Goal: Contribute content: Add original content to the website for others to see

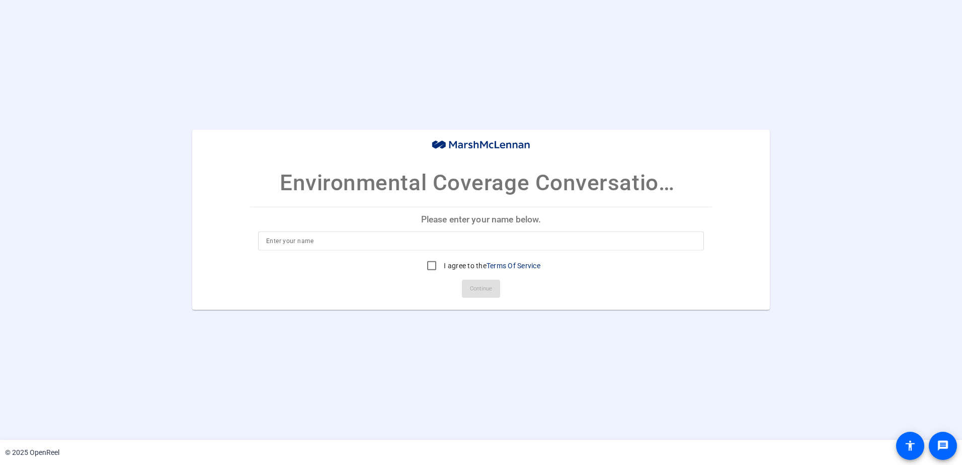
click at [370, 240] on input at bounding box center [481, 241] width 430 height 12
type input "[PERSON_NAME]"
click at [425, 264] on input "I agree to the Terms Of Service" at bounding box center [432, 266] width 20 height 20
checkbox input "true"
click at [477, 291] on span "Continue" at bounding box center [481, 288] width 22 height 15
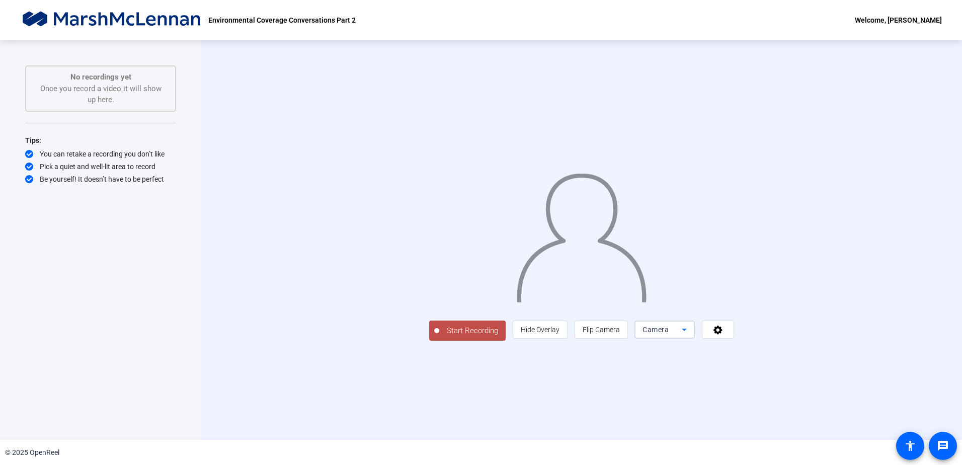
click at [501, 298] on icon at bounding box center [684, 330] width 12 height 12
click at [501, 298] on div at bounding box center [481, 232] width 962 height 465
click at [492, 298] on div "Start Recording person Hide Overlay flip Flip Camera Camera" at bounding box center [581, 330] width 305 height 22
click at [153, 298] on div "Start Recording No recordings yet Once you record a video it will show up here.…" at bounding box center [100, 229] width 151 height 328
click at [184, 230] on div "Start Recording No recordings yet Once you record a video it will show up here.…" at bounding box center [100, 240] width 201 height 400
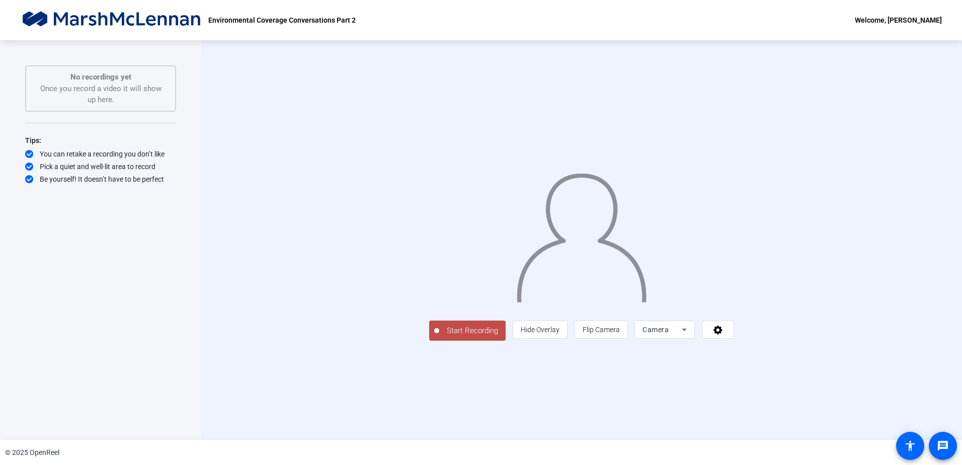
drag, startPoint x: 889, startPoint y: 86, endPoint x: 890, endPoint y: 94, distance: 8.1
click at [501, 139] on div "Start Recording person Hide Overlay flip Flip Camera Camera" at bounding box center [581, 239] width 647 height 201
click at [501, 298] on icon at bounding box center [719, 330] width 12 height 10
click at [501, 298] on div at bounding box center [481, 232] width 962 height 465
click at [439, 298] on span "Start Recording" at bounding box center [472, 331] width 66 height 12
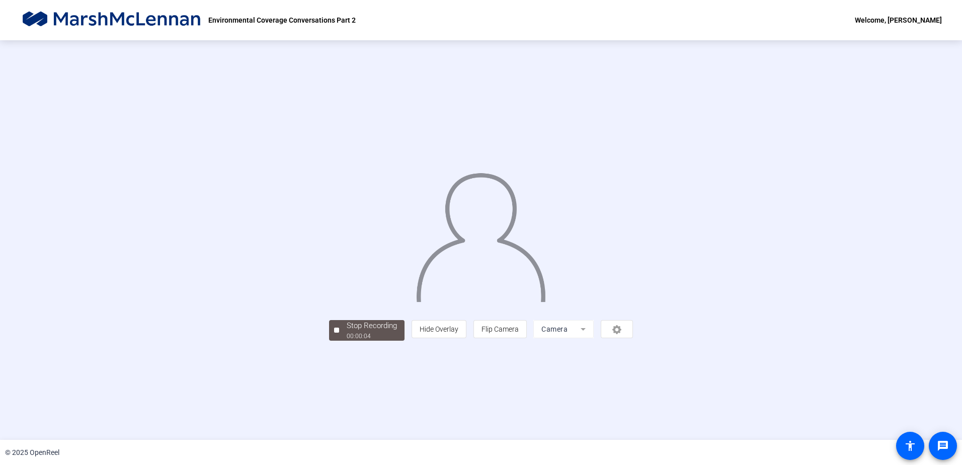
click at [501, 298] on div at bounding box center [481, 225] width 304 height 171
click at [415, 229] on img at bounding box center [480, 233] width 131 height 137
click at [483, 189] on img at bounding box center [480, 233] width 131 height 137
click at [347, 298] on div "00:00:07" at bounding box center [372, 336] width 50 height 9
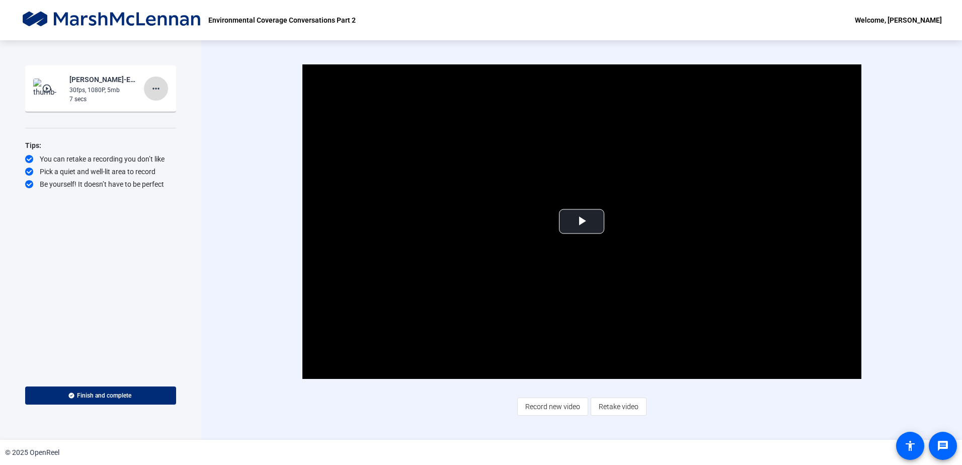
click at [160, 88] on mat-icon "more_horiz" at bounding box center [156, 89] width 12 height 12
click at [166, 109] on span "Delete clip" at bounding box center [172, 110] width 40 height 12
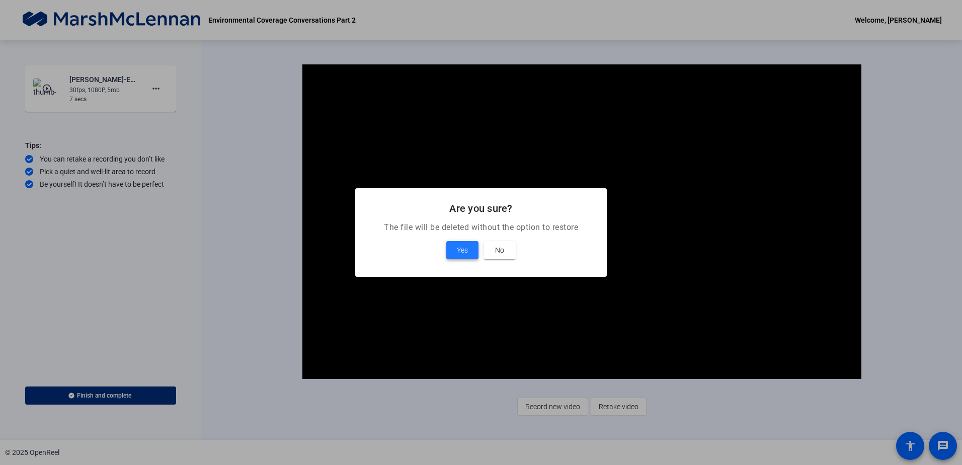
click at [453, 246] on span at bounding box center [462, 250] width 32 height 24
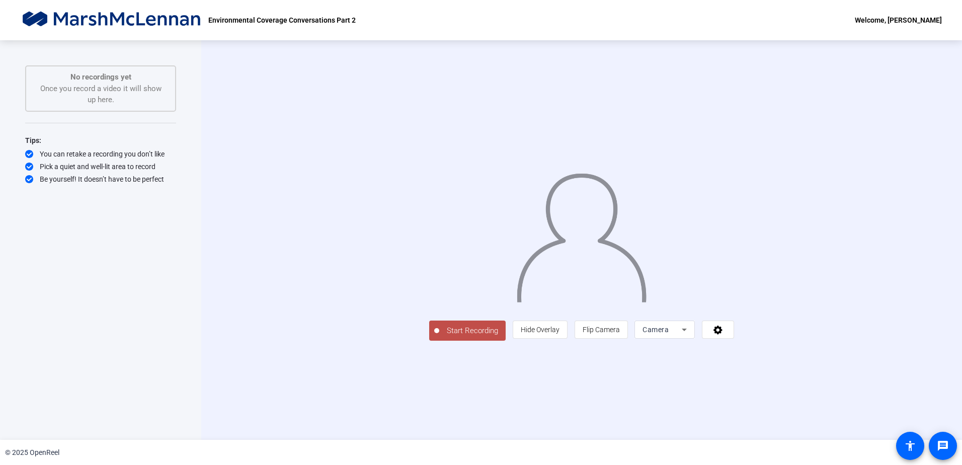
click at [501, 20] on div "Welcome, [PERSON_NAME]" at bounding box center [898, 20] width 87 height 12
click at [157, 256] on div at bounding box center [481, 232] width 962 height 465
click at [113, 153] on div "You can retake a recording you don’t like" at bounding box center [100, 154] width 151 height 10
click at [110, 169] on div "Pick a quiet and well-lit area to record" at bounding box center [100, 167] width 151 height 10
click at [111, 184] on div "Start Recording No recordings yet Once you record a video it will show up here.…" at bounding box center [100, 229] width 151 height 328
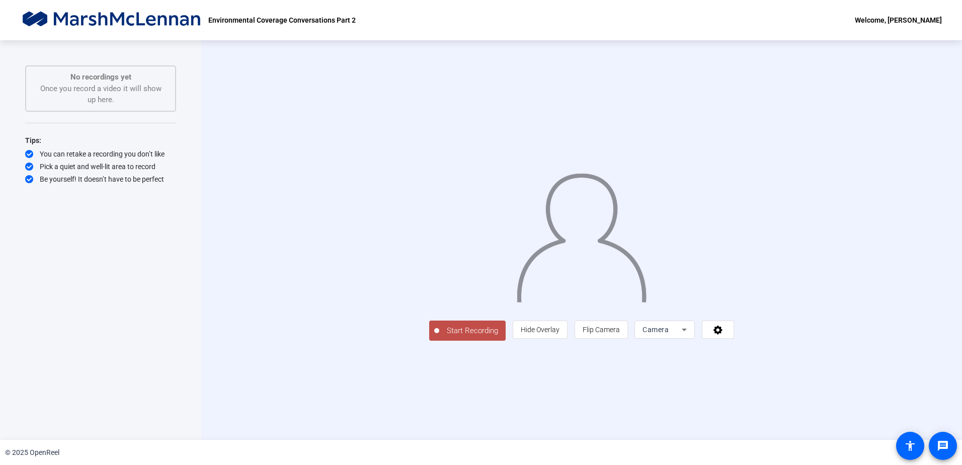
click at [129, 254] on div "Start Recording No recordings yet Once you record a video it will show up here.…" at bounding box center [100, 229] width 151 height 328
click at [501, 298] on mat-icon "accessibility" at bounding box center [910, 446] width 12 height 12
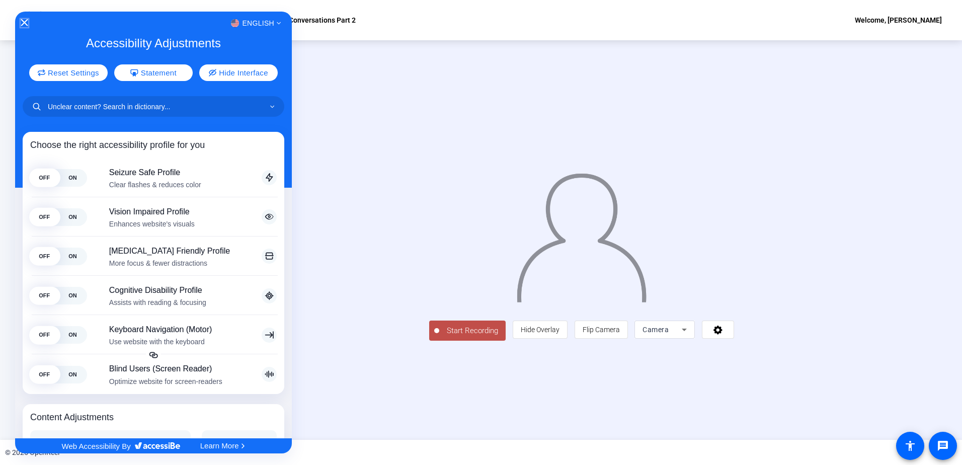
click at [25, 23] on icon "Close Accessibility Interface" at bounding box center [24, 22] width 7 height 7
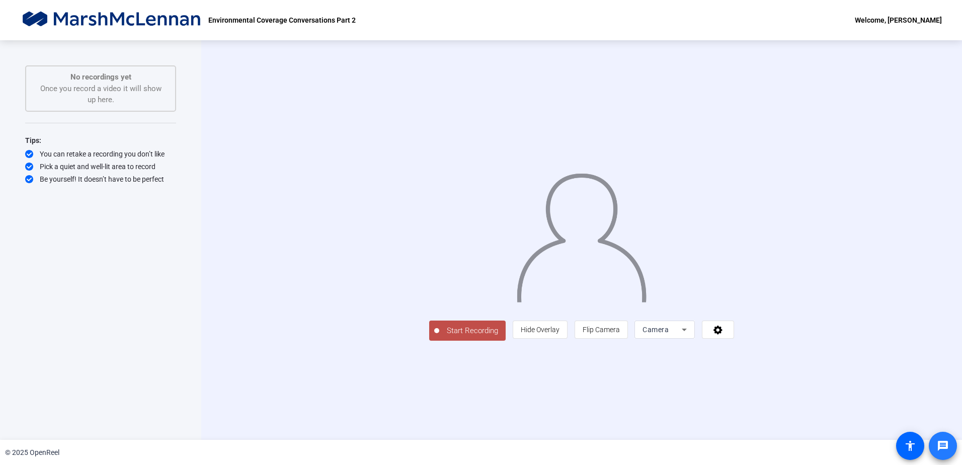
click at [501, 298] on span at bounding box center [943, 446] width 24 height 24
click at [150, 200] on div "Start Recording No recordings yet Once you record a video it will show up here.…" at bounding box center [100, 229] width 151 height 328
click at [940, 441] on mat-icon "message" at bounding box center [943, 446] width 12 height 12
click at [134, 291] on div "Start Recording No recordings yet Once you record a video it will show up here.…" at bounding box center [100, 229] width 151 height 328
click at [690, 336] on icon at bounding box center [684, 330] width 12 height 12
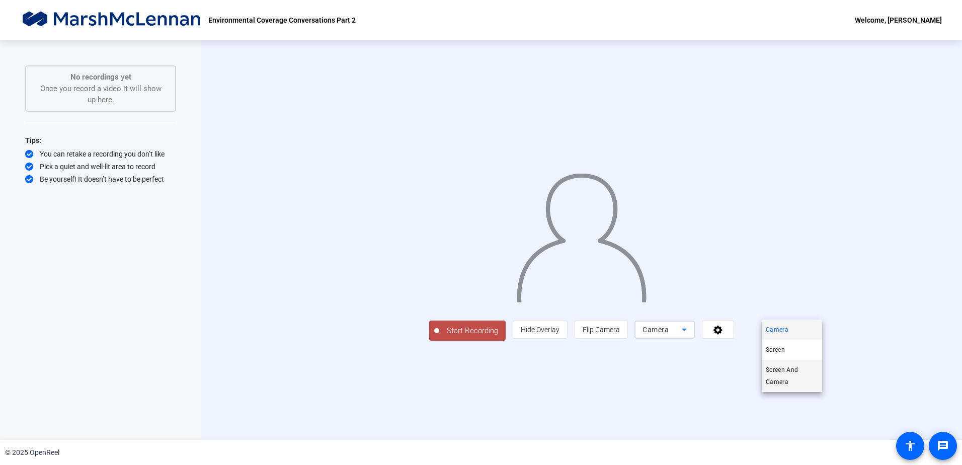
click at [787, 370] on span "Screen And Camera" at bounding box center [792, 376] width 52 height 24
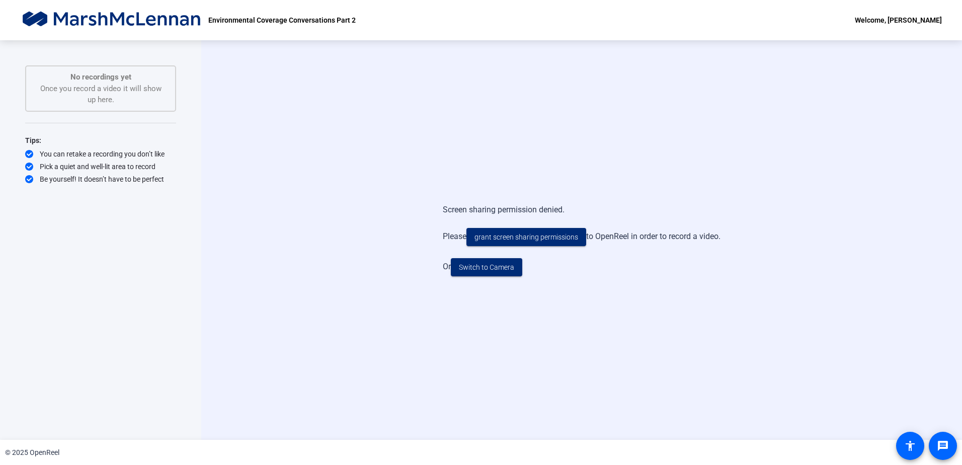
click at [181, 295] on div "Start Recording No recordings yet Once you record a video it will show up here.…" at bounding box center [100, 240] width 201 height 400
click at [491, 264] on span "Switch to Camera" at bounding box center [486, 267] width 55 height 11
